Goal: Check status: Check status

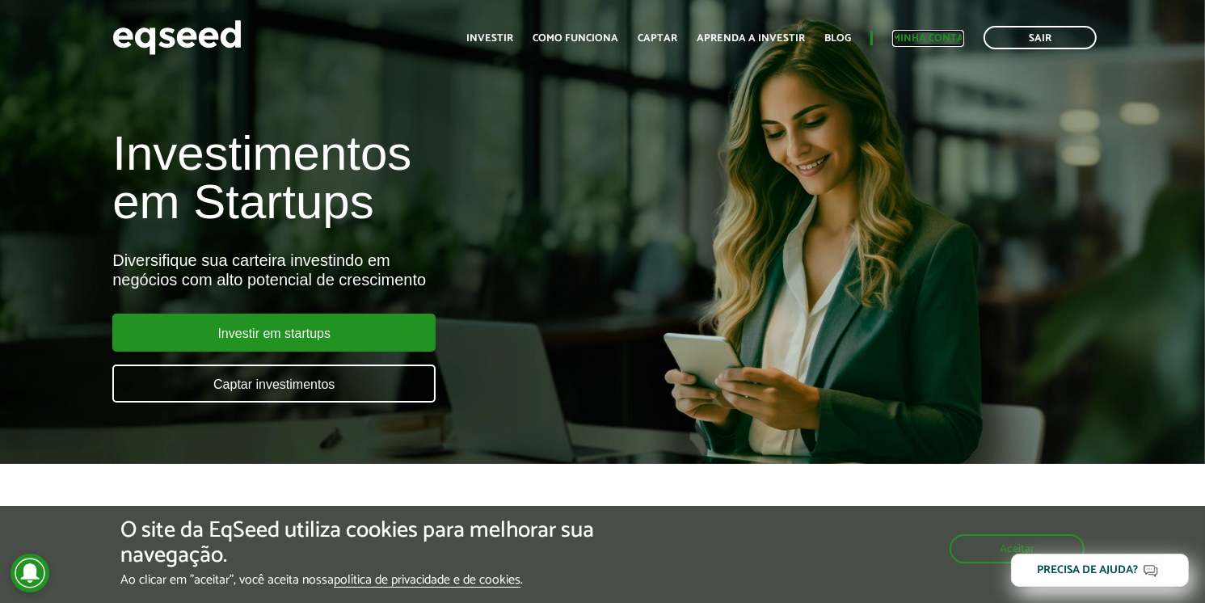
click at [923, 33] on link "Minha conta" at bounding box center [928, 38] width 72 height 11
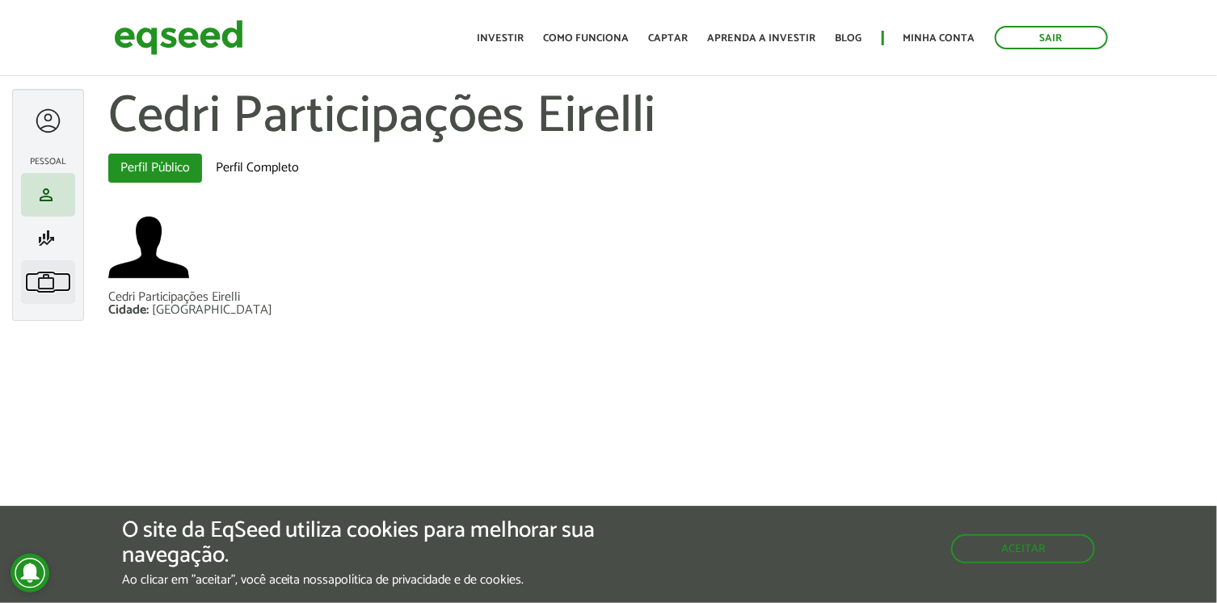
click at [54, 282] on span "work" at bounding box center [45, 281] width 19 height 19
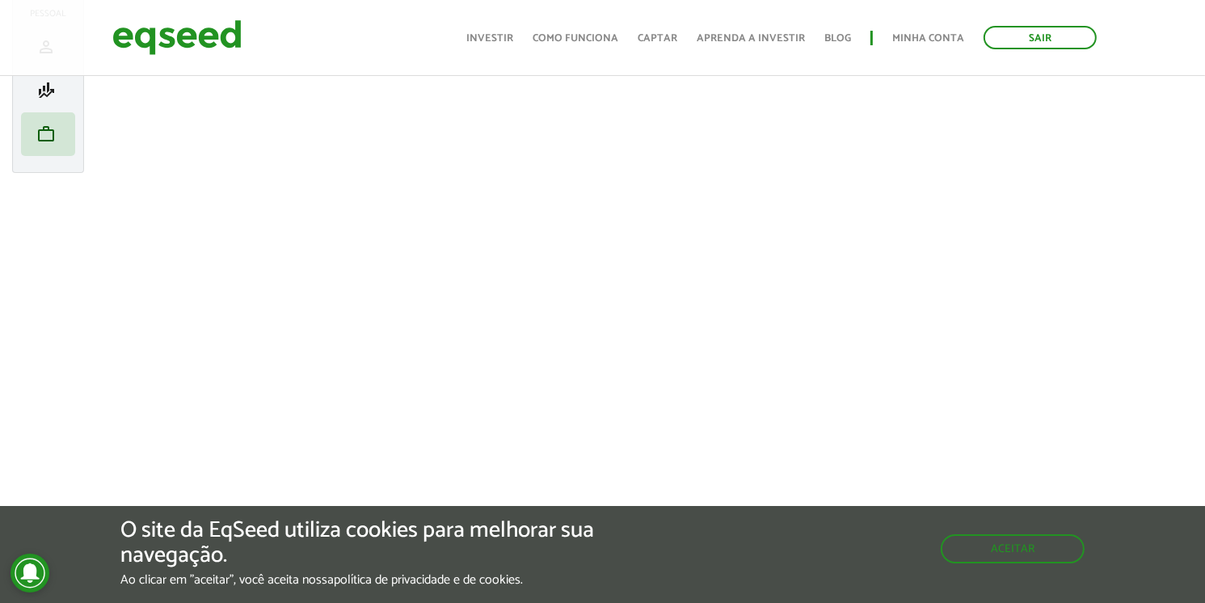
scroll to position [162, 0]
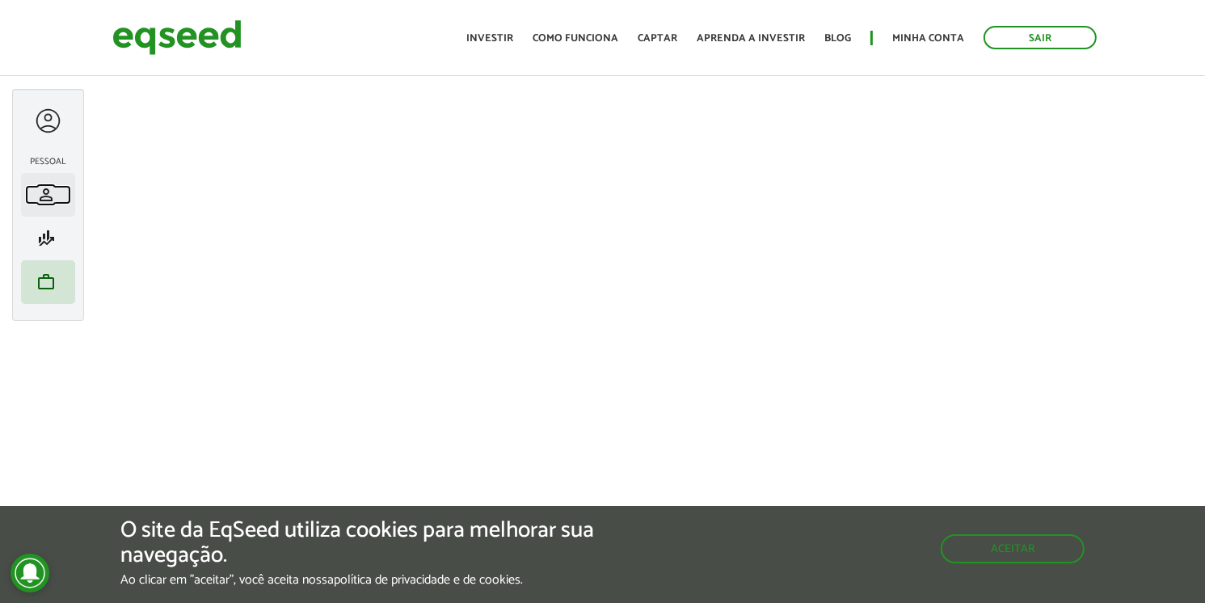
click at [41, 187] on span "person" at bounding box center [45, 194] width 19 height 19
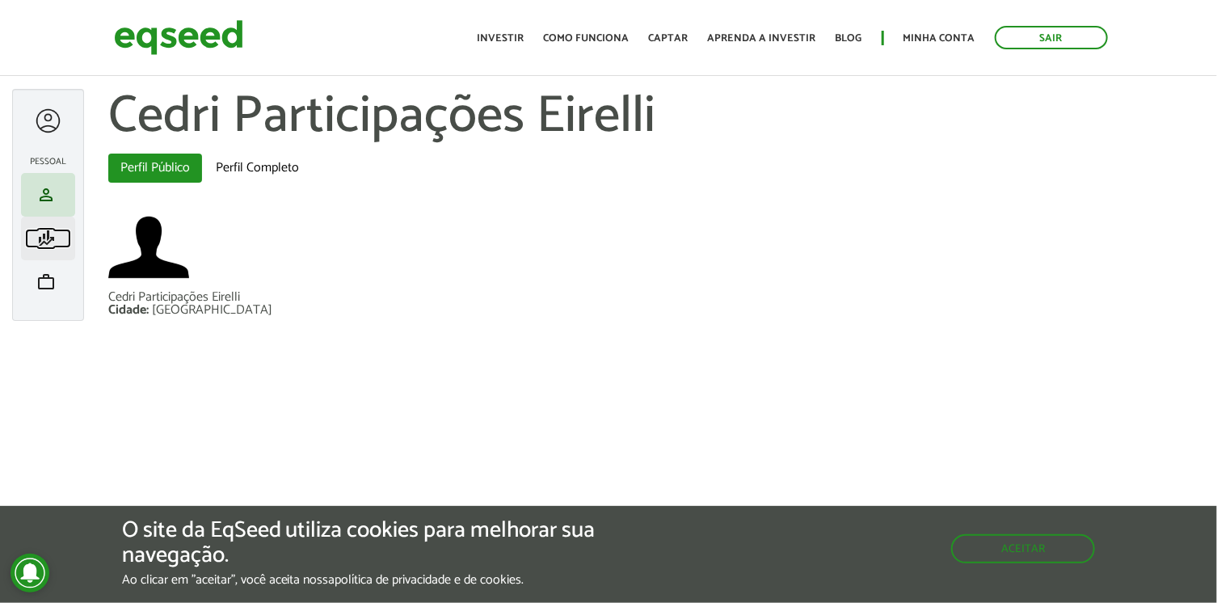
click at [44, 237] on span "finance_mode" at bounding box center [45, 238] width 19 height 19
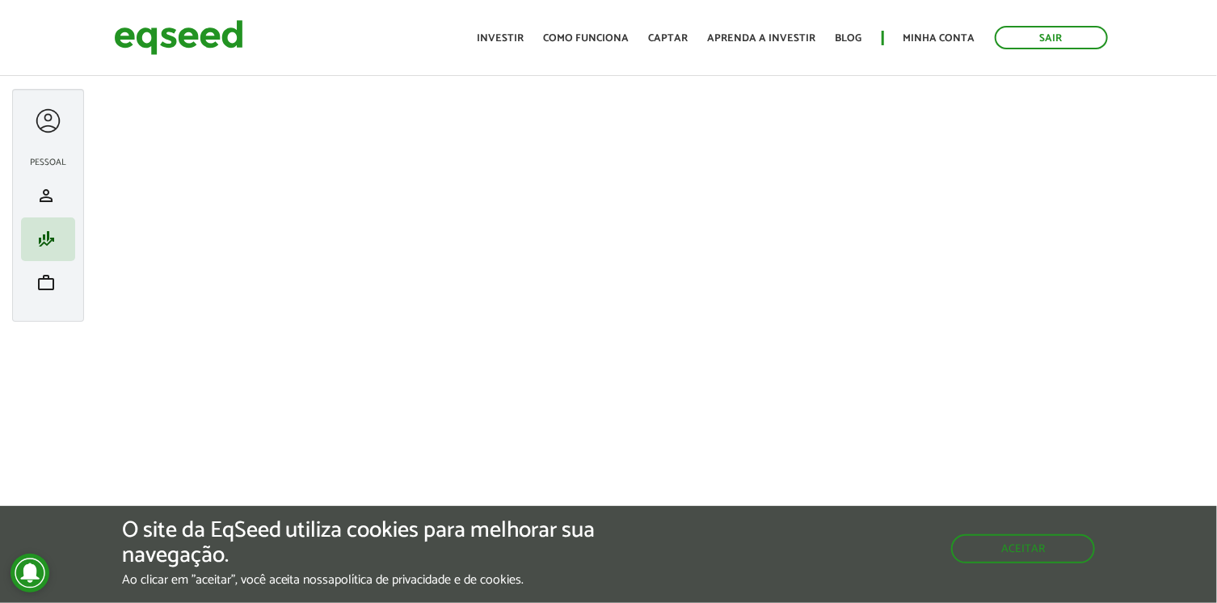
click at [46, 116] on div at bounding box center [48, 121] width 30 height 30
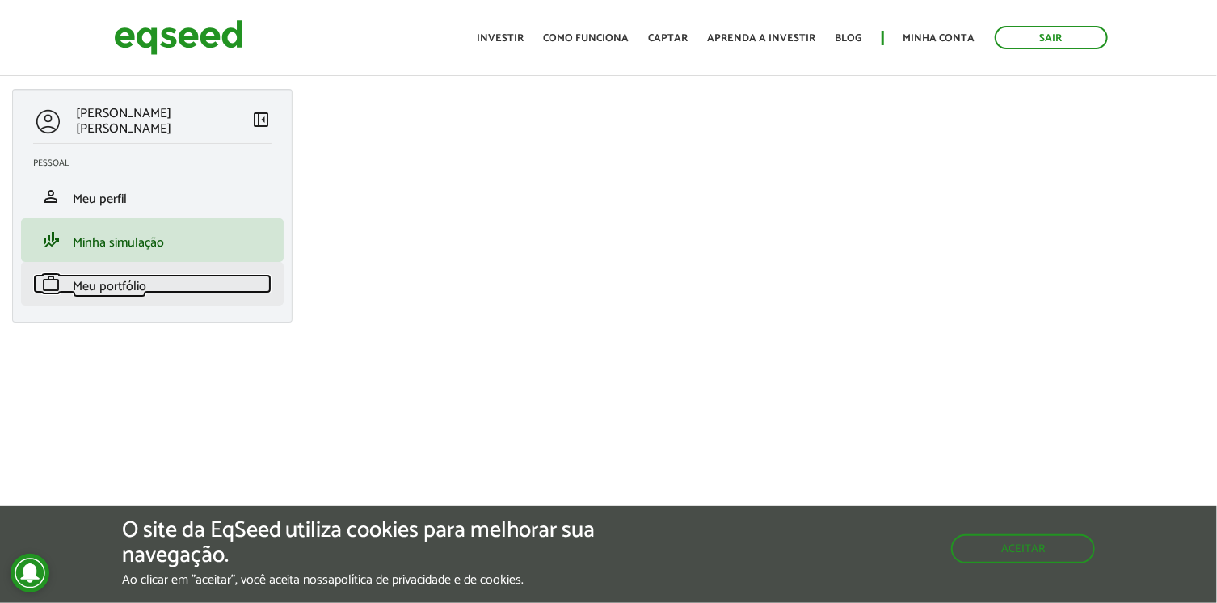
click at [106, 285] on span "Meu portfólio" at bounding box center [110, 287] width 74 height 22
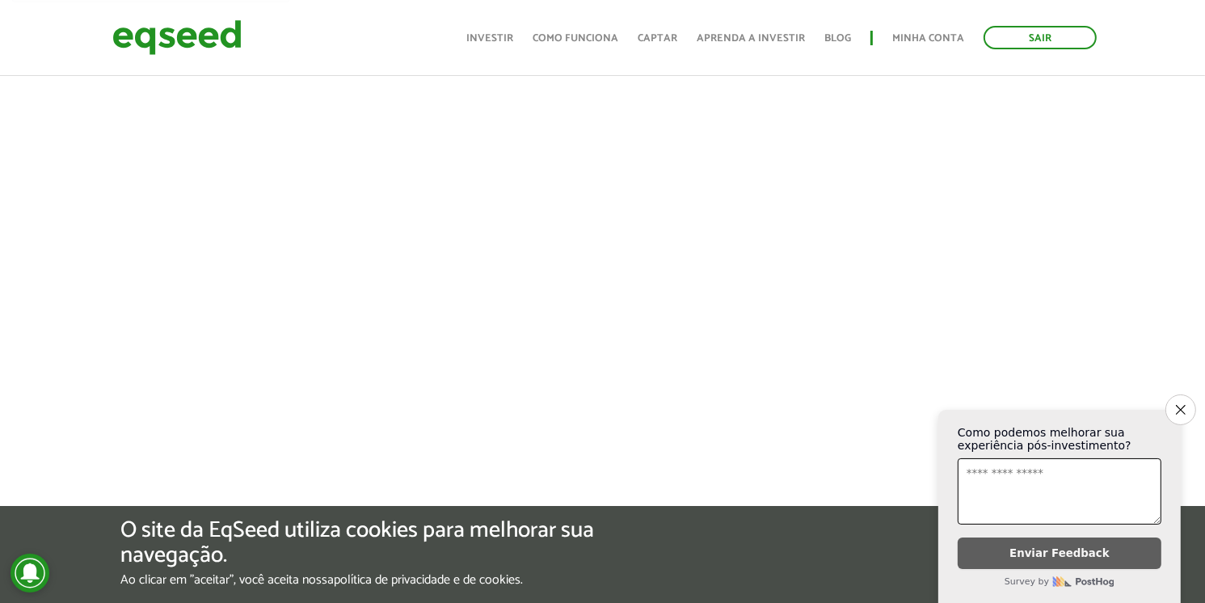
scroll to position [323, 0]
click at [1182, 404] on icon "Close survey" at bounding box center [1180, 409] width 11 height 11
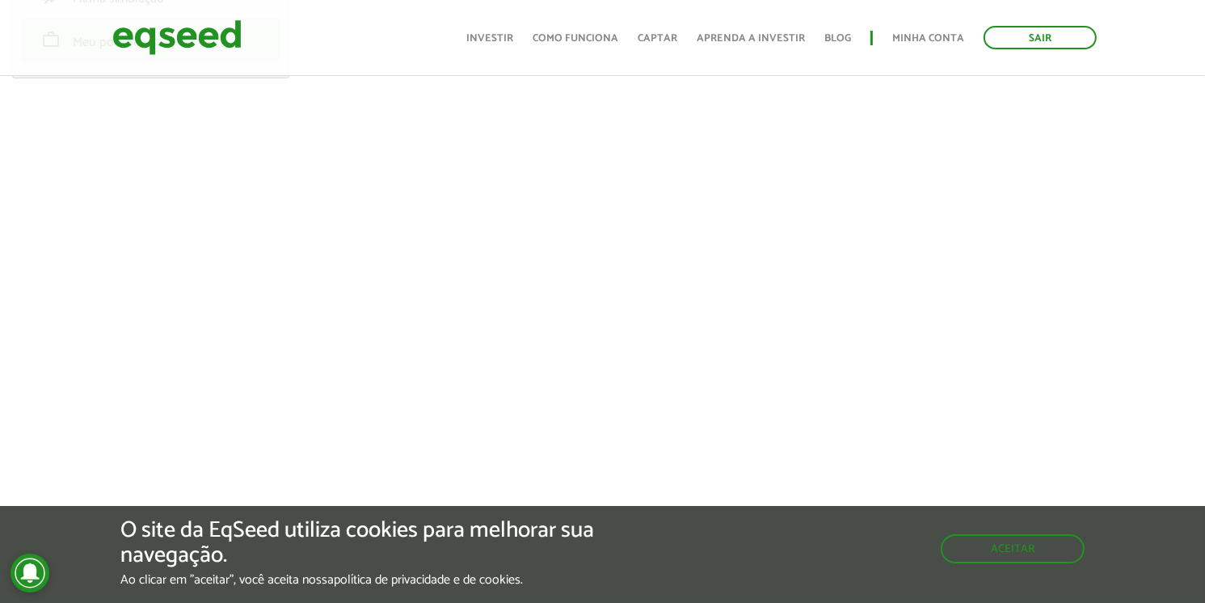
scroll to position [242, 0]
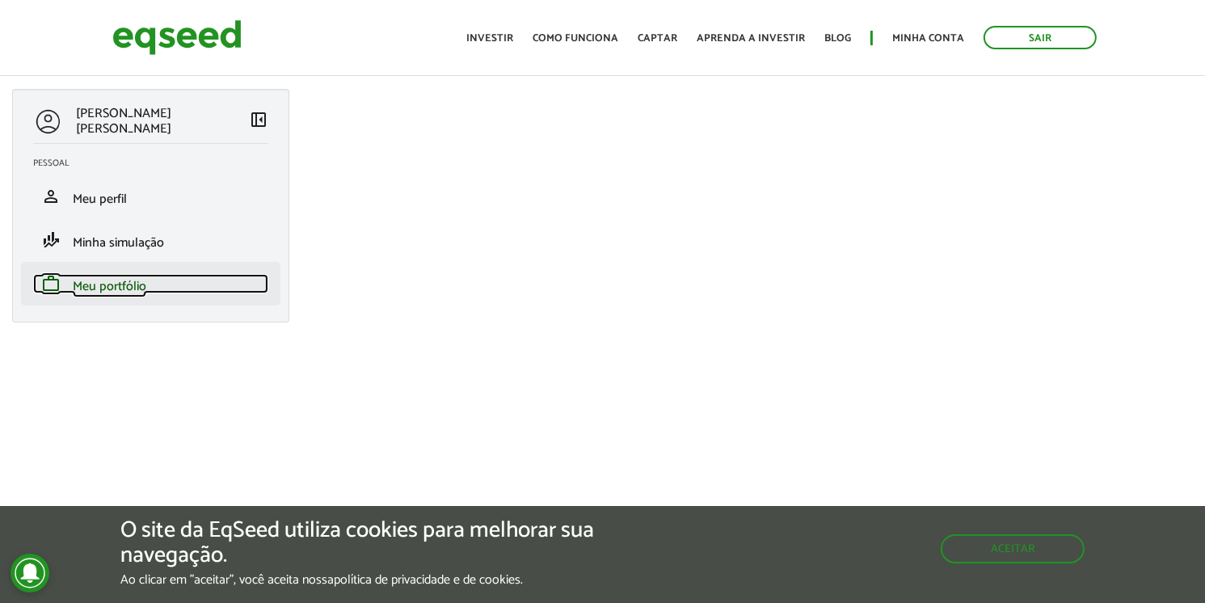
click at [114, 276] on span "Meu portfólio" at bounding box center [110, 287] width 74 height 22
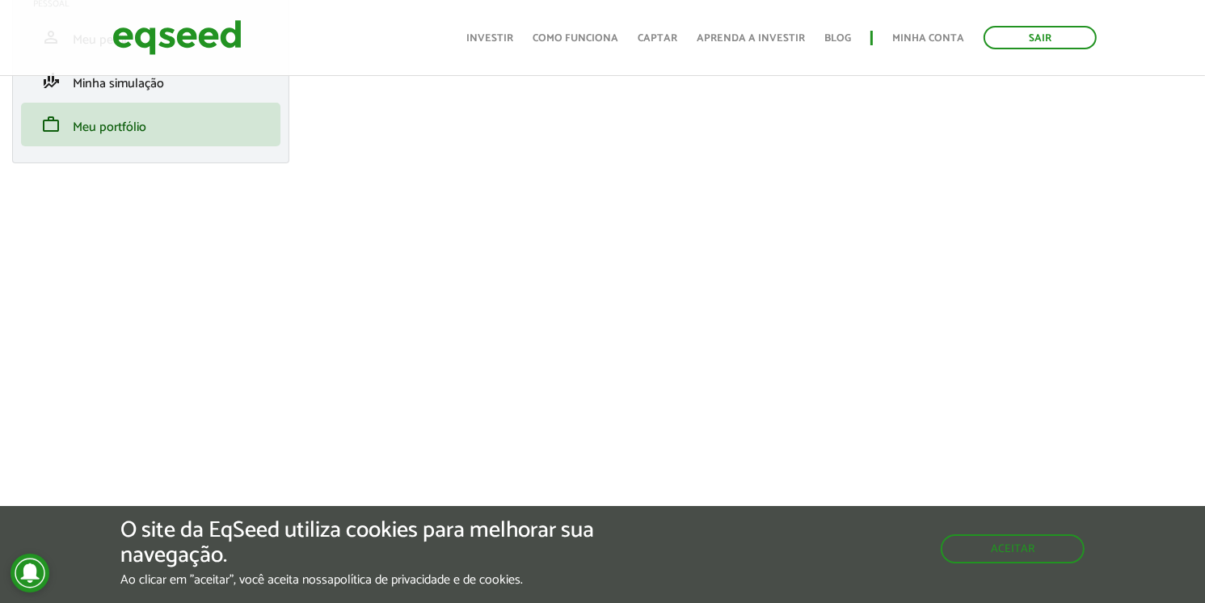
scroll to position [162, 0]
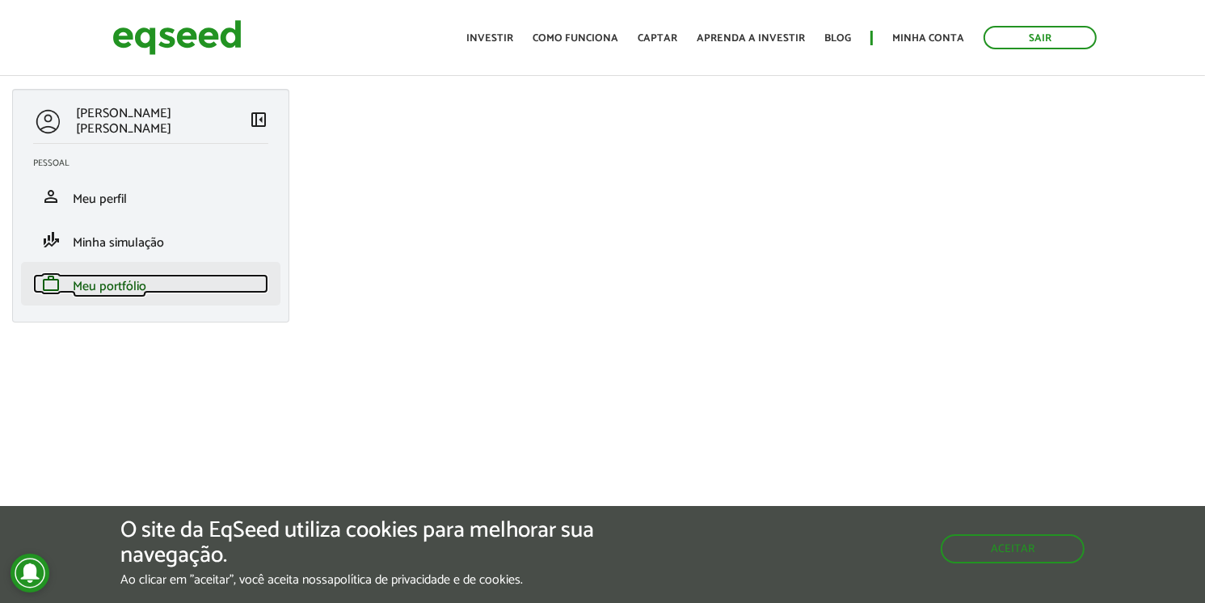
click at [103, 284] on span "Meu portfólio" at bounding box center [110, 287] width 74 height 22
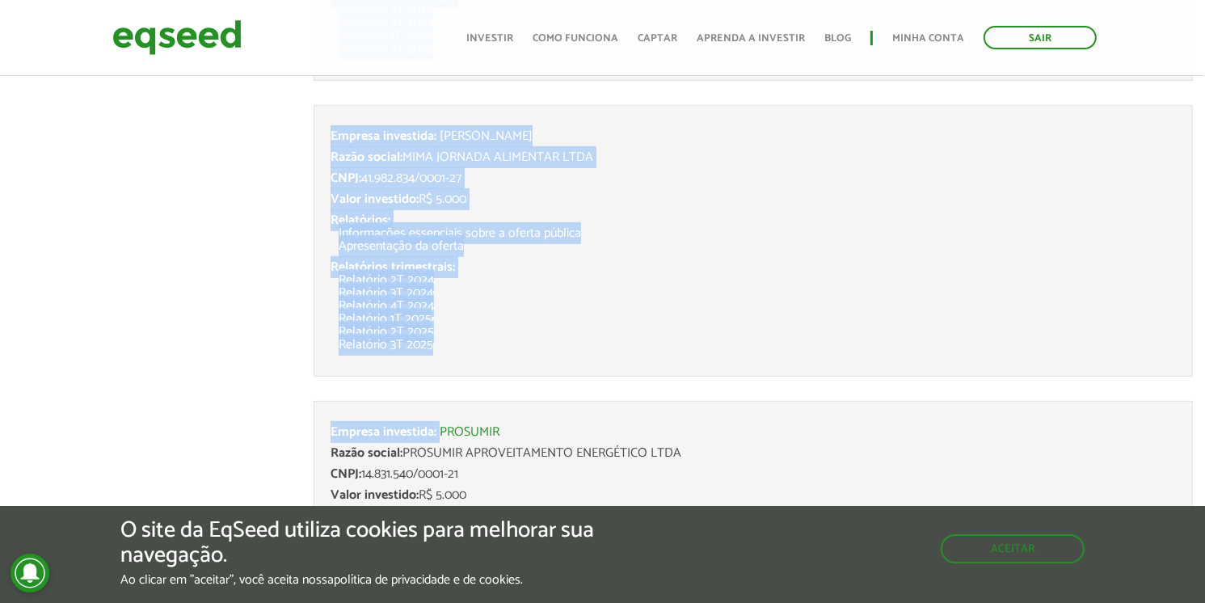
scroll to position [646, 0]
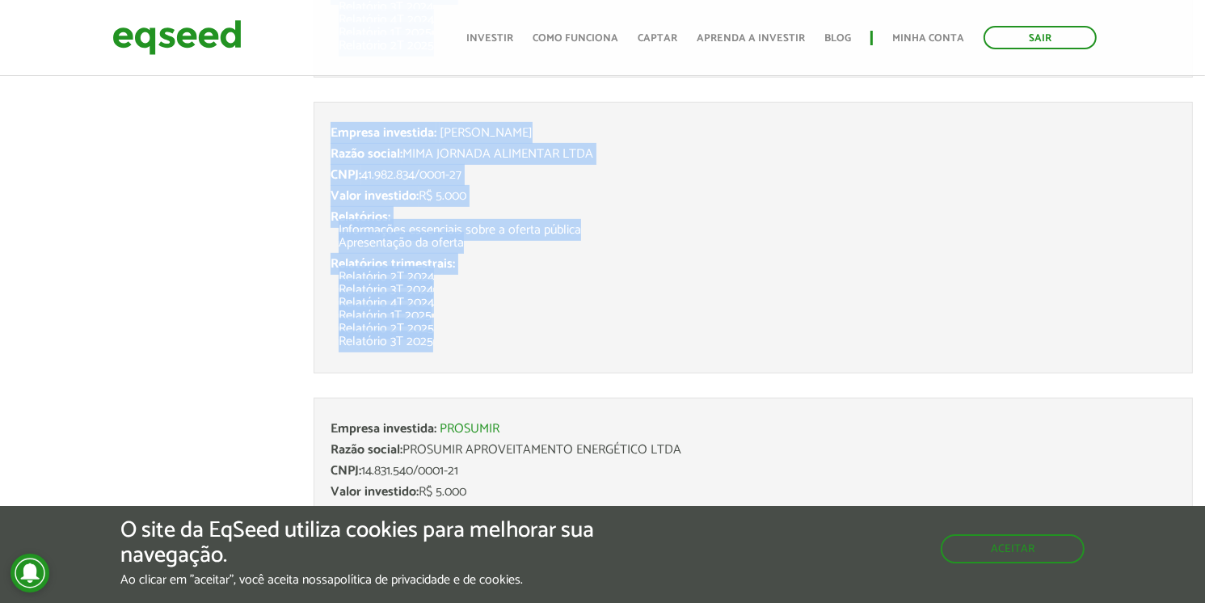
drag, startPoint x: 331, startPoint y: 236, endPoint x: 485, endPoint y: 362, distance: 198.6
click at [485, 362] on ul "Empresa investida: DNA Financeiro Razão social: DNA FINANCEIRO LTDA CNPJ: 23.16…" at bounding box center [752, 212] width 879 height 1301
copy ul "Empresa investida: DNA Financeiro Razão social: DNA FINANCEIRO LTDA CNPJ: 23.16…"
click at [546, 333] on li "Relatório 2T 2025" at bounding box center [757, 328] width 837 height 13
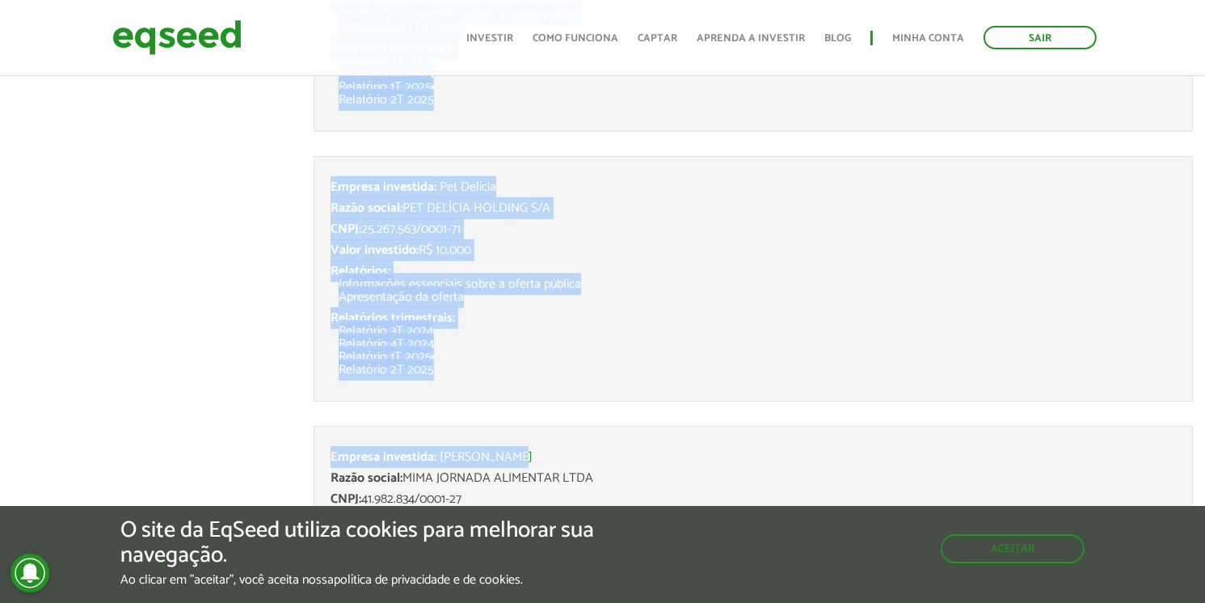
scroll to position [323, 0]
drag, startPoint x: 331, startPoint y: 158, endPoint x: 446, endPoint y: 376, distance: 246.5
click at [446, 376] on ul "Empresa investida: DNA Financeiro Razão social: DNA FINANCEIRO LTDA CNPJ: 23.16…" at bounding box center [752, 535] width 879 height 1301
copy ul "Empresa investida: DNA Financeiro Razão social: DNA FINANCEIRO LTDA CNPJ: 23.16…"
click at [688, 273] on div "Relatórios: Informações essenciais sobre a oferta pública Apresentação da oferta" at bounding box center [752, 283] width 845 height 39
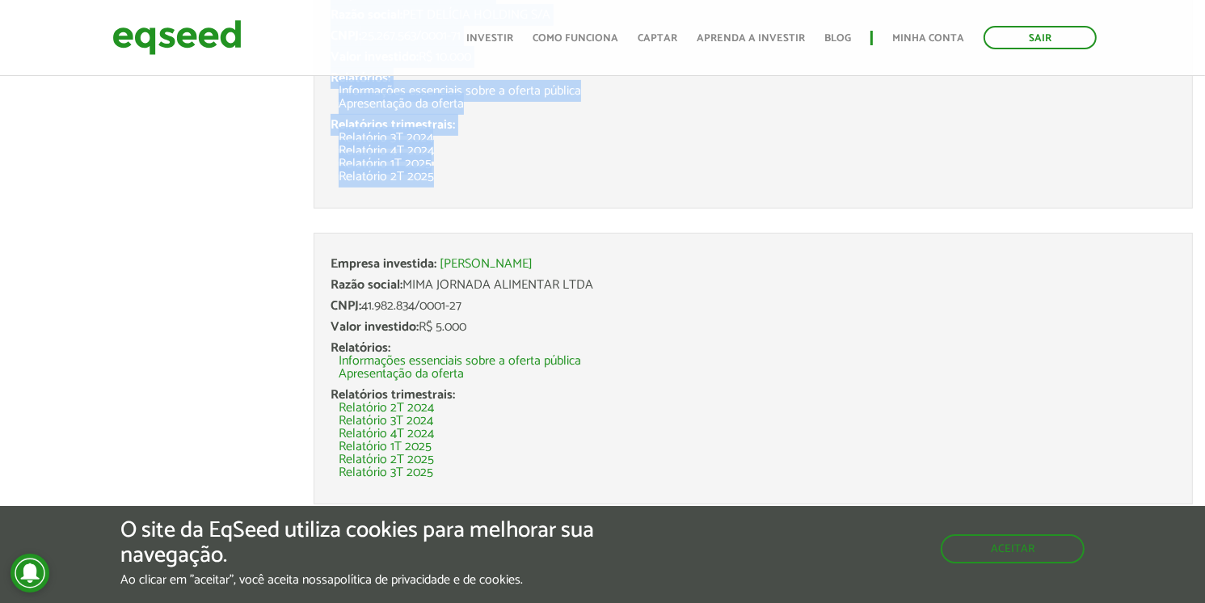
scroll to position [566, 0]
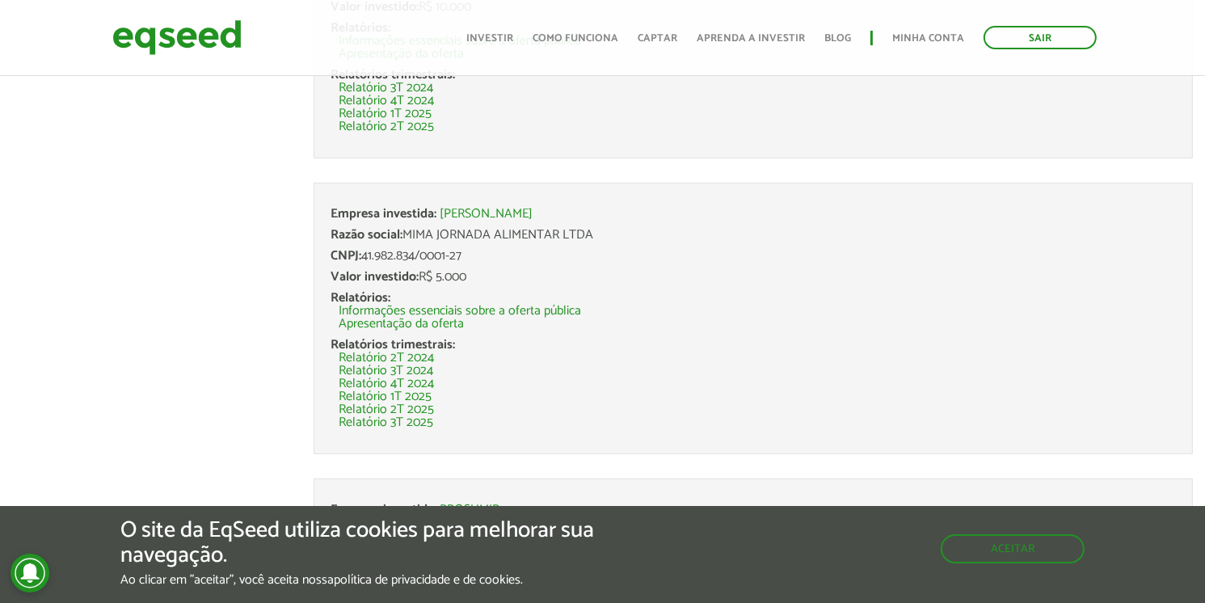
click at [614, 184] on li "Empresa investida: Jornada Mima Razão social: MIMA JORNADA ALIMENTAR LTDA CNPJ:…" at bounding box center [752, 318] width 879 height 271
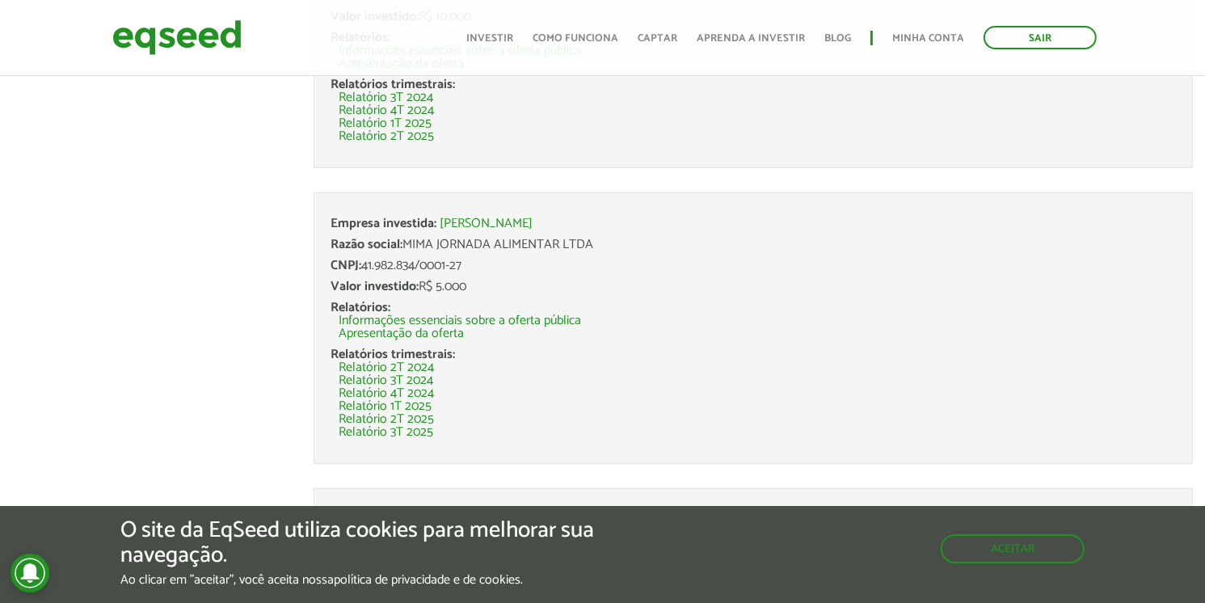
scroll to position [557, 0]
click at [389, 330] on link "Apresentação da oferta" at bounding box center [401, 332] width 125 height 13
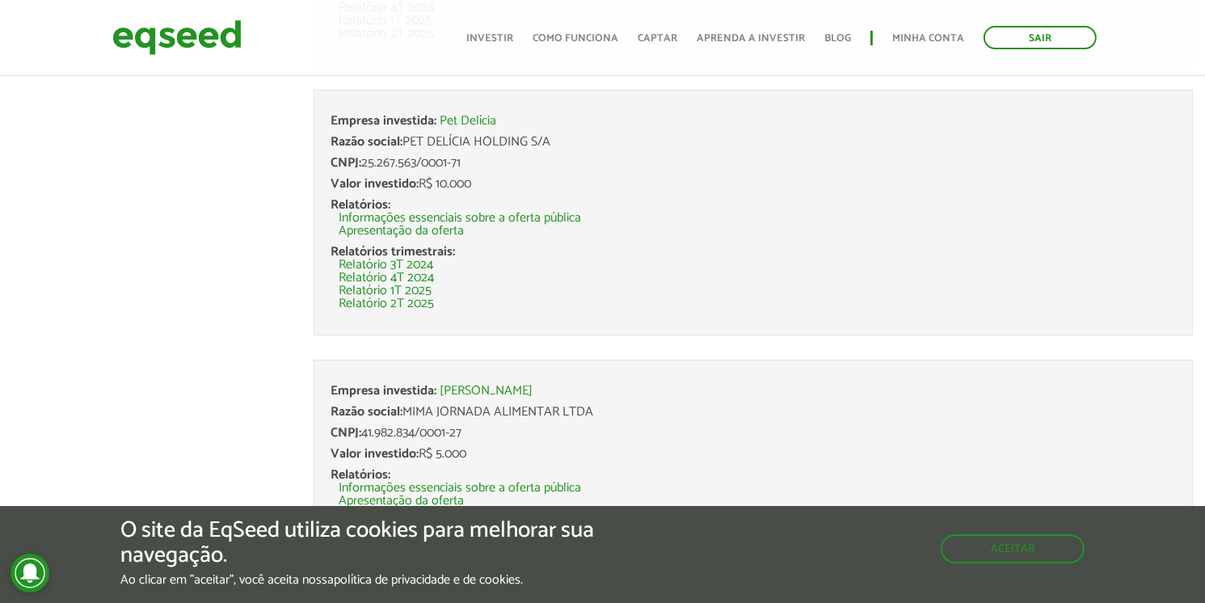
scroll to position [396, 0]
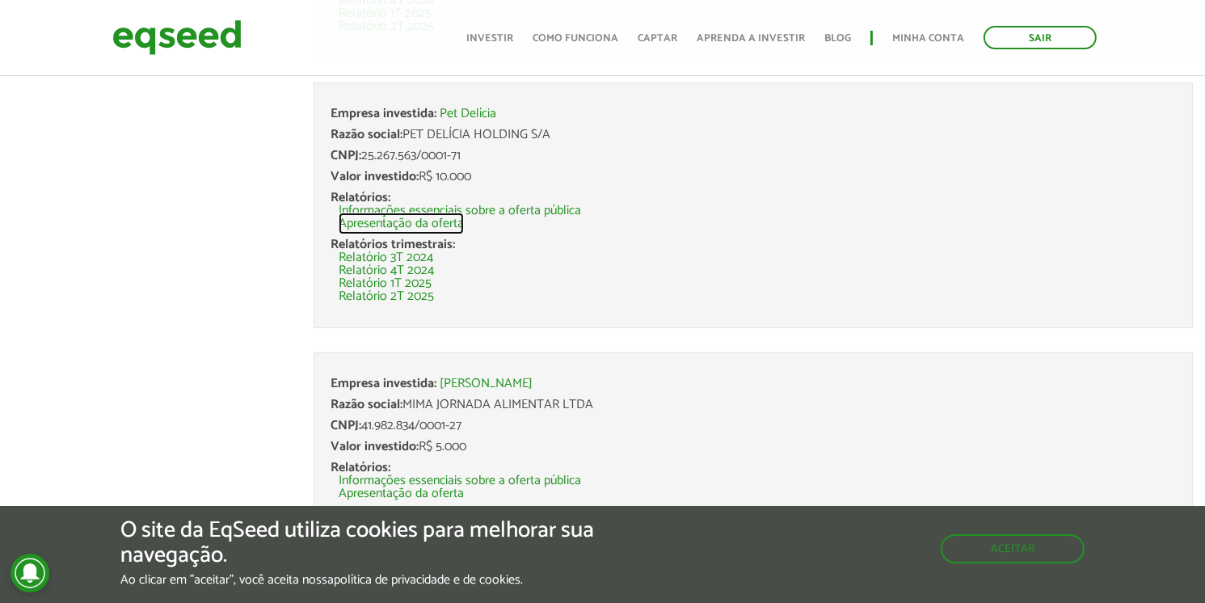
click at [420, 221] on link "Apresentação da oferta" at bounding box center [401, 223] width 125 height 13
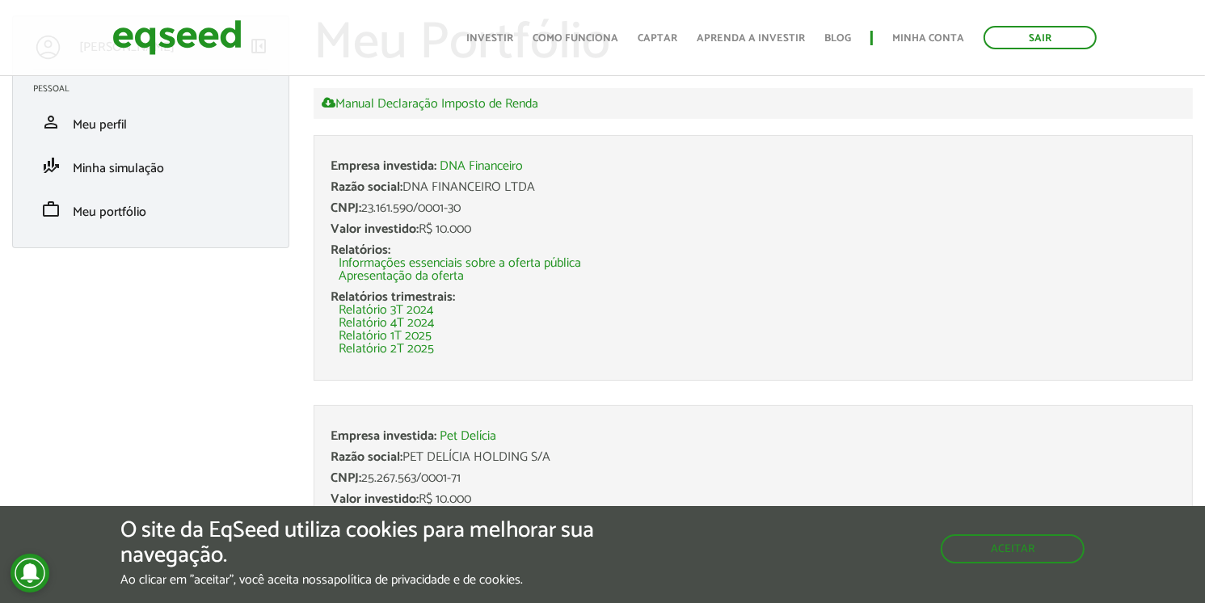
scroll to position [73, 0]
click at [408, 276] on link "Apresentação da oferta" at bounding box center [401, 277] width 125 height 13
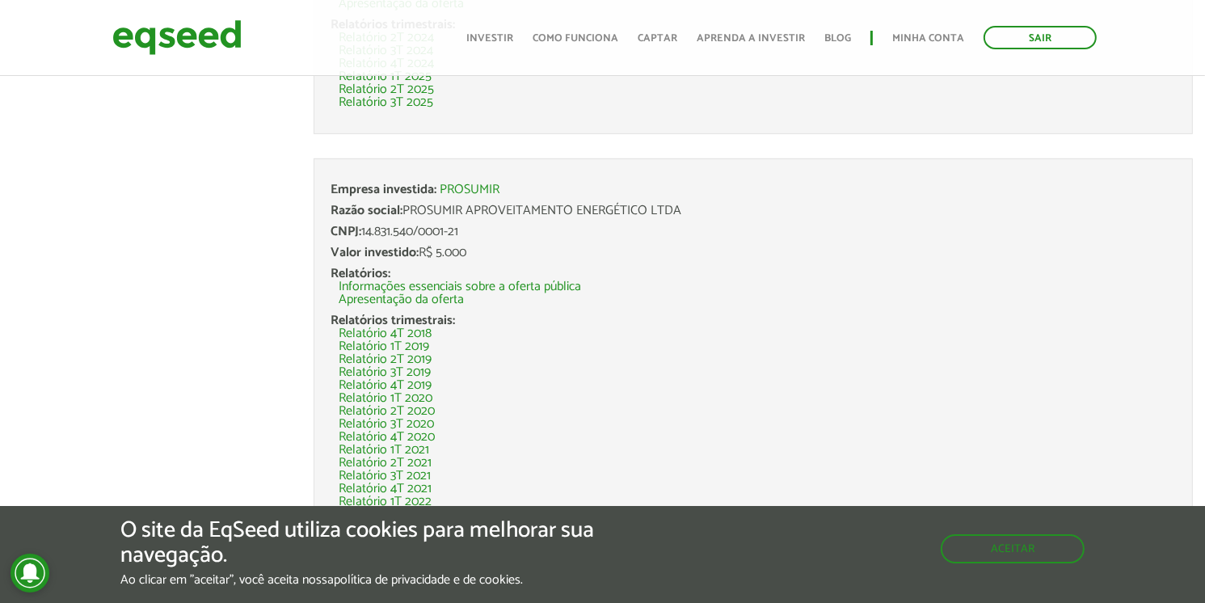
scroll to position [889, 0]
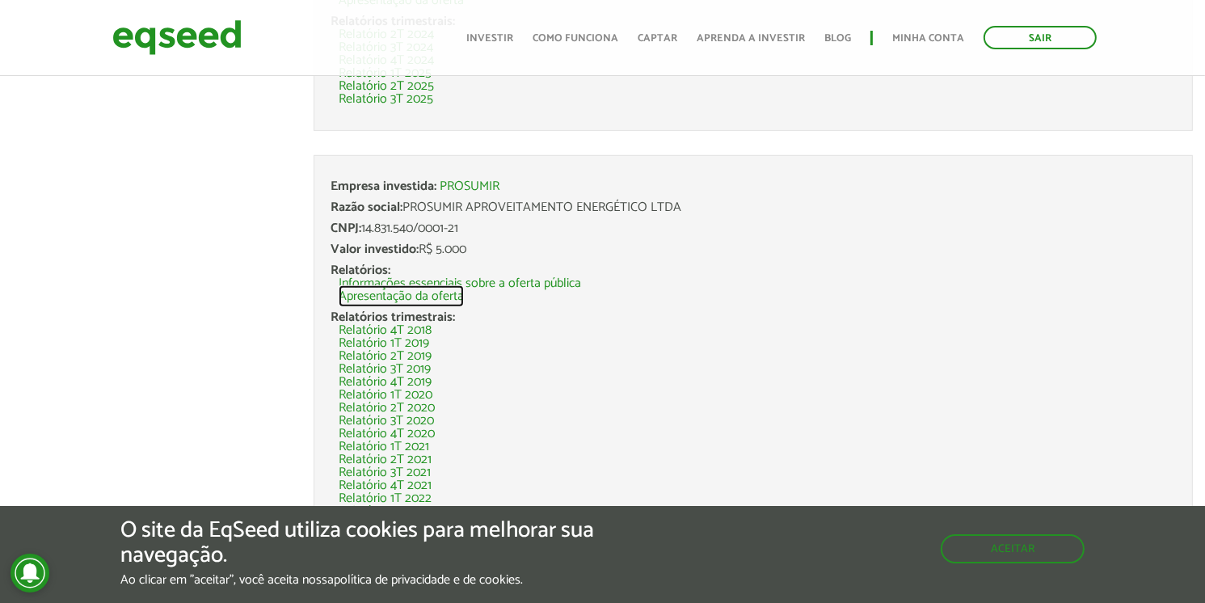
click at [399, 295] on link "Apresentação da oferta" at bounding box center [401, 296] width 125 height 13
